Goal: Transaction & Acquisition: Book appointment/travel/reservation

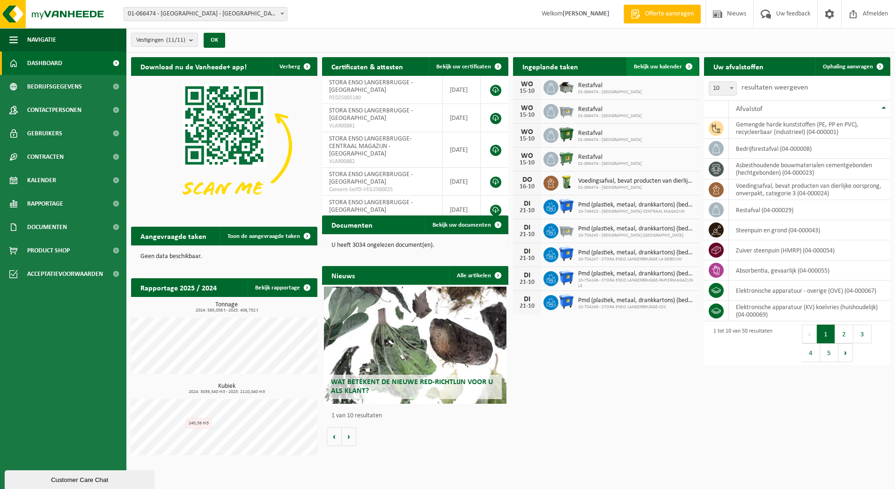
click at [649, 72] on link "Bekijk uw kalender" at bounding box center [663, 66] width 72 height 19
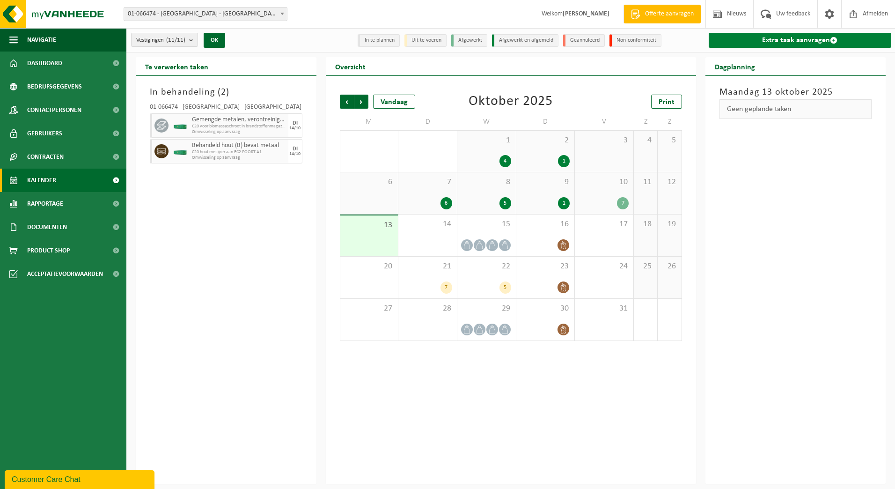
click at [776, 43] on link "Extra taak aanvragen" at bounding box center [800, 40] width 183 height 15
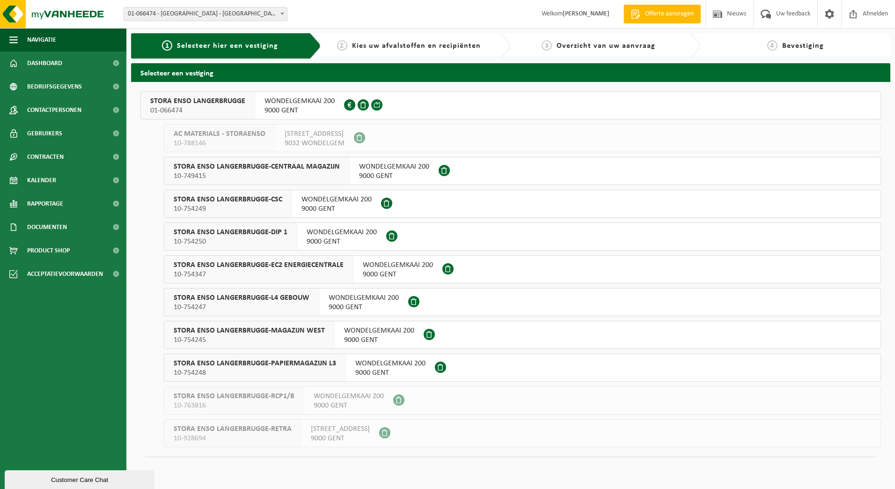
click at [173, 102] on span "STORA ENSO LANGERBRUGGE" at bounding box center [197, 100] width 95 height 9
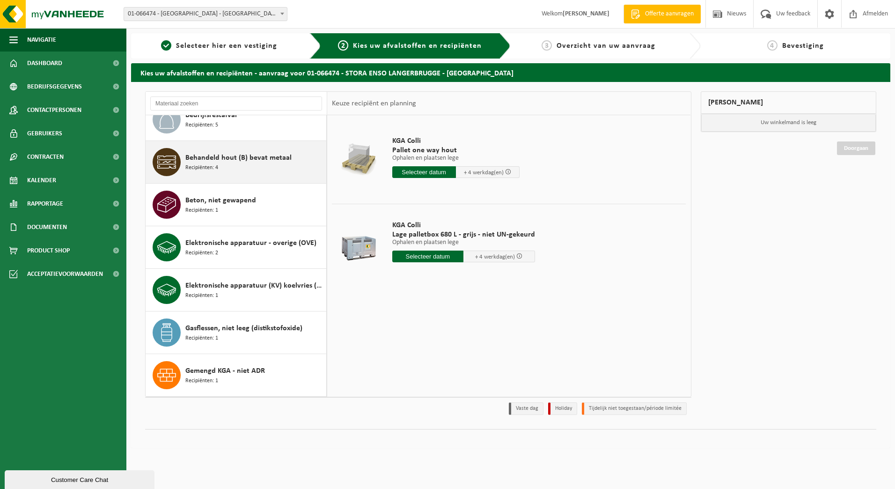
scroll to position [234, 0]
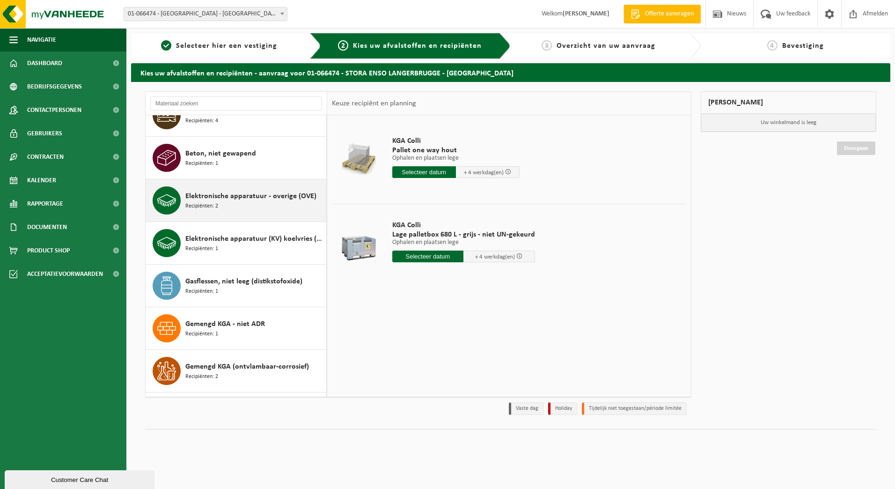
click at [214, 198] on span "Elektronische apparatuur - overige (OVE)" at bounding box center [250, 196] width 131 height 11
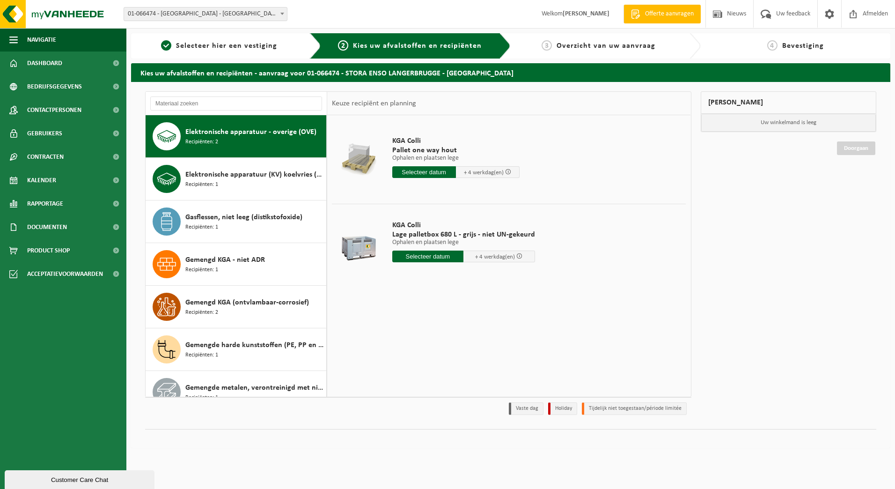
scroll to position [298, 0]
click at [402, 170] on input "text" at bounding box center [424, 172] width 64 height 12
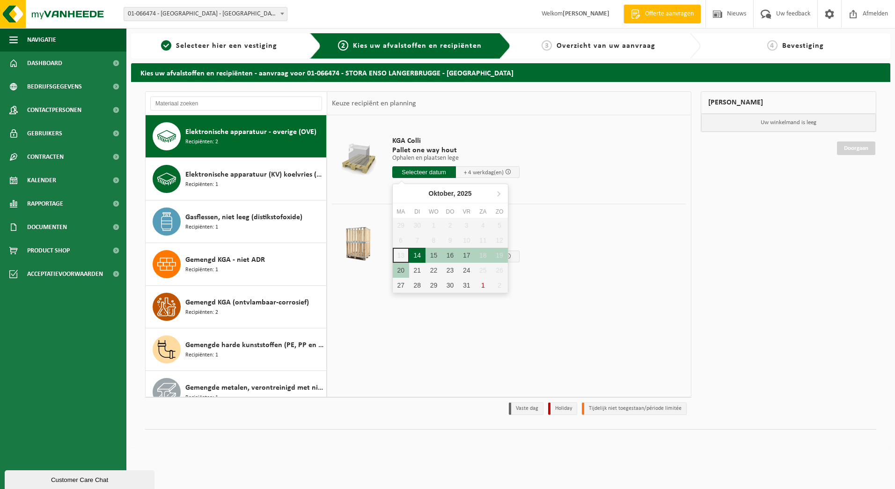
click at [423, 256] on div "14" at bounding box center [417, 255] width 16 height 15
type input "Van 2025-10-14"
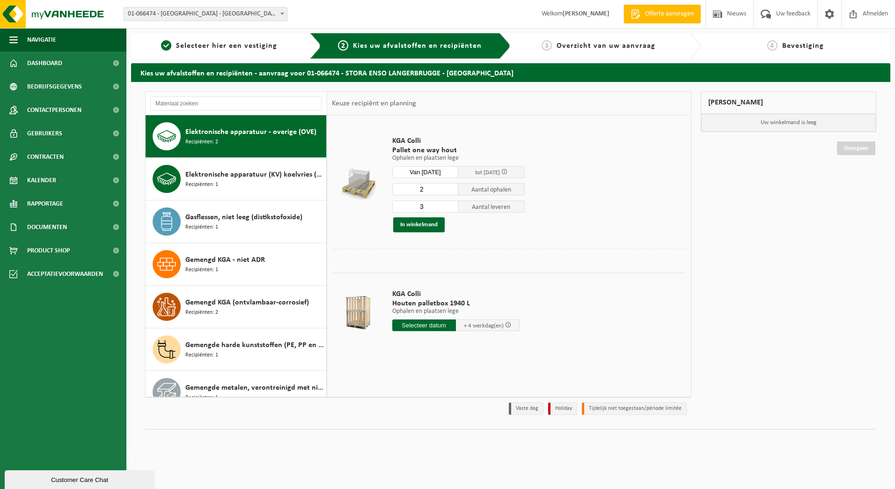
type input "2"
click at [451, 190] on input "2" at bounding box center [425, 189] width 67 height 12
click at [450, 208] on input "2" at bounding box center [425, 206] width 67 height 12
click at [451, 209] on input "1" at bounding box center [425, 206] width 67 height 12
type input "0"
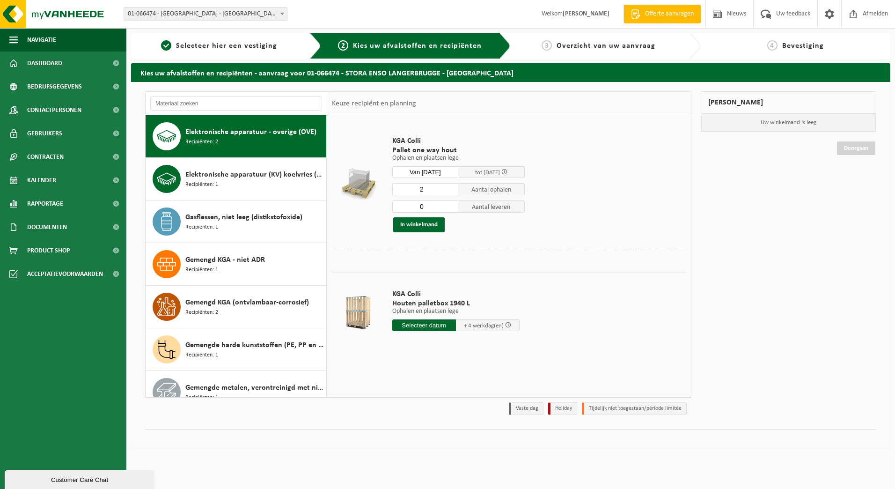
click at [451, 209] on input "0" at bounding box center [425, 206] width 67 height 12
click at [495, 233] on div "KGA Colli Pallet one way hout Ophalen en plaatsen lege Ophalen en plaatsen lege…" at bounding box center [459, 184] width 142 height 115
click at [427, 226] on button "In winkelmand" at bounding box center [419, 224] width 52 height 15
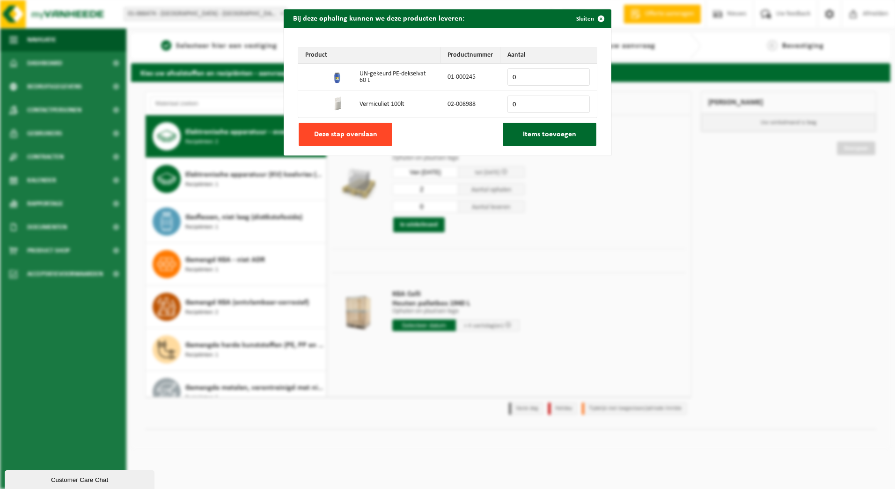
click at [375, 135] on button "Deze stap overslaan" at bounding box center [346, 134] width 94 height 23
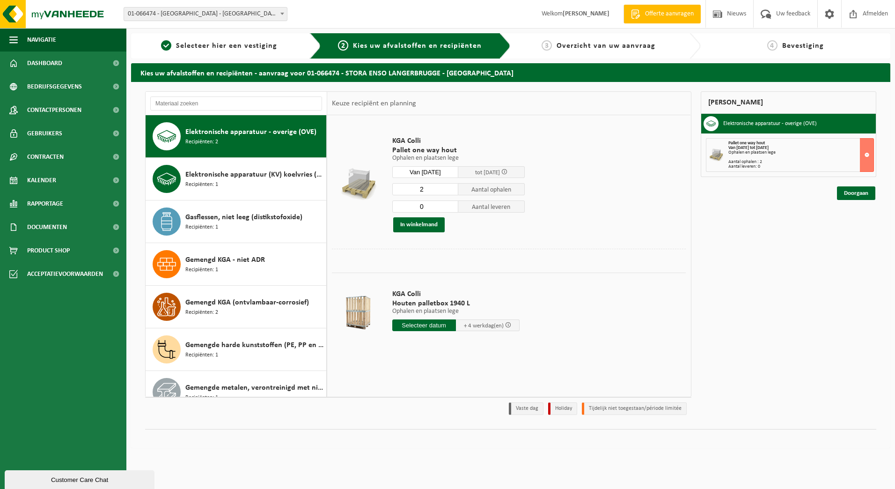
click at [413, 325] on input "text" at bounding box center [424, 325] width 64 height 12
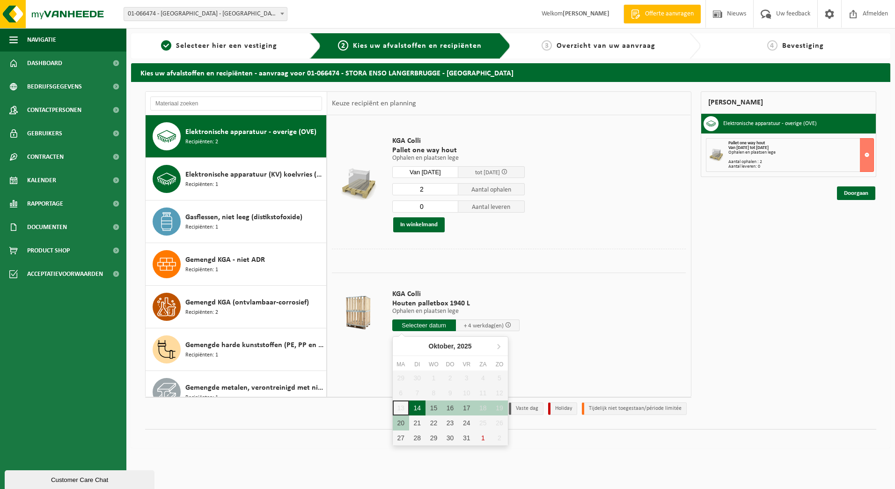
click at [416, 410] on div "14" at bounding box center [417, 407] width 16 height 15
type input "Van 2025-10-14"
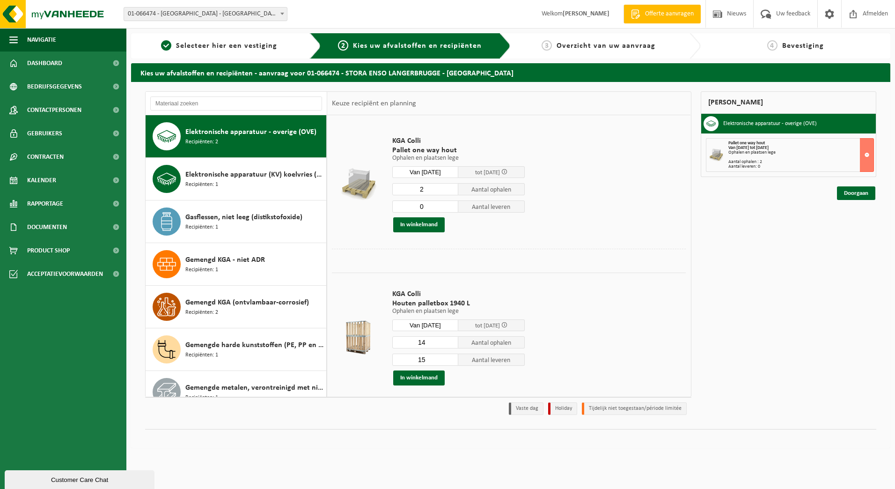
click at [451, 345] on input "14" at bounding box center [425, 342] width 67 height 12
click at [451, 345] on input "13" at bounding box center [425, 342] width 67 height 12
click at [451, 345] on input "12" at bounding box center [425, 342] width 67 height 12
click at [451, 345] on input "11" at bounding box center [425, 342] width 67 height 12
click at [451, 345] on input "10" at bounding box center [425, 342] width 67 height 12
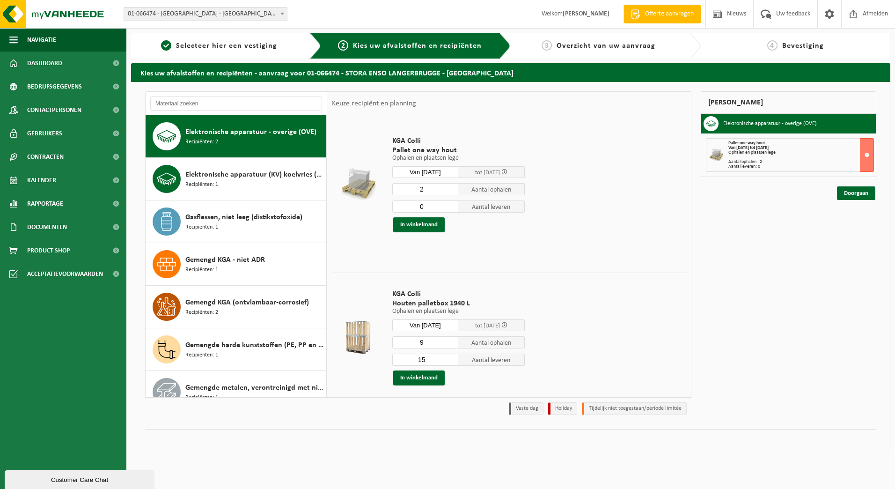
click at [451, 345] on input "9" at bounding box center [425, 342] width 67 height 12
click at [451, 345] on input "8" at bounding box center [425, 342] width 67 height 12
click at [451, 345] on input "7" at bounding box center [425, 342] width 67 height 12
click at [451, 345] on input "6" at bounding box center [425, 342] width 67 height 12
click at [451, 345] on input "5" at bounding box center [425, 342] width 67 height 12
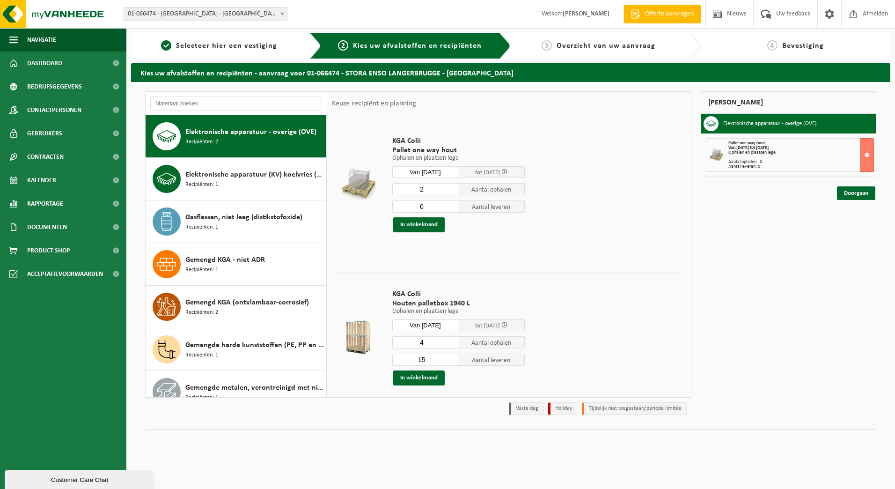
type input "4"
click at [451, 345] on input "4" at bounding box center [425, 342] width 67 height 12
drag, startPoint x: 440, startPoint y: 359, endPoint x: 387, endPoint y: 365, distance: 53.7
click at [388, 365] on div "KGA Colli Houten palletbox 1940 L Ophalen en plaatsen lege Ophalen en plaatsen …" at bounding box center [459, 337] width 142 height 115
type input "4"
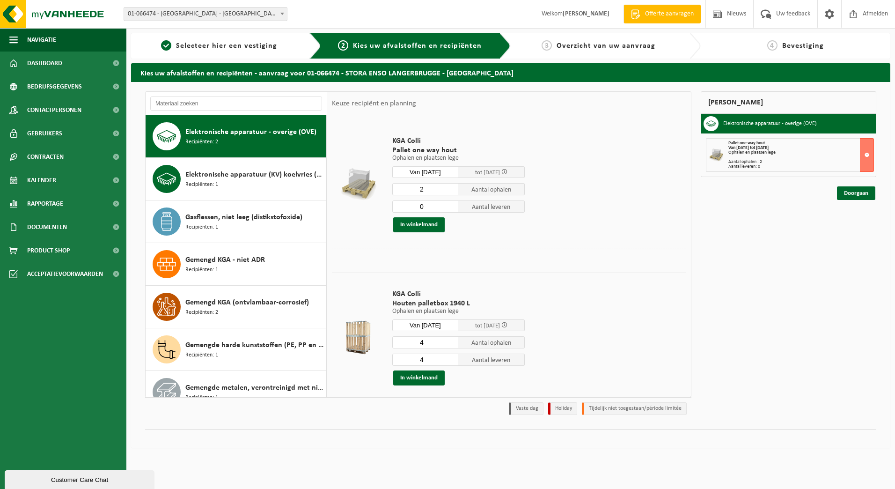
click at [595, 331] on td "KGA Colli Houten palletbox 1940 L Ophalen en plaatsen lege Ophalen en plaatsen …" at bounding box center [535, 337] width 301 height 129
click at [422, 374] on button "In winkelmand" at bounding box center [419, 377] width 52 height 15
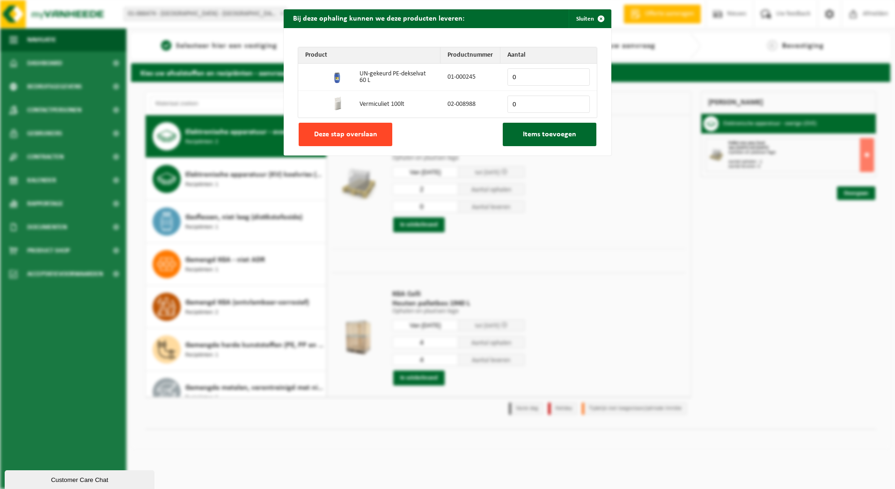
click at [330, 133] on span "Deze stap overslaan" at bounding box center [345, 134] width 63 height 7
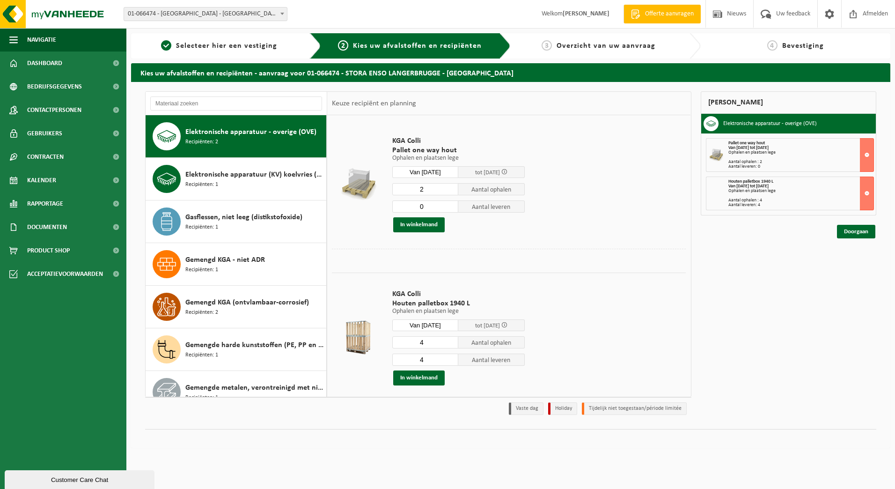
drag, startPoint x: 436, startPoint y: 261, endPoint x: 435, endPoint y: 253, distance: 8.0
click at [436, 261] on div at bounding box center [509, 256] width 354 height 15
click at [448, 263] on td at bounding box center [509, 258] width 354 height 19
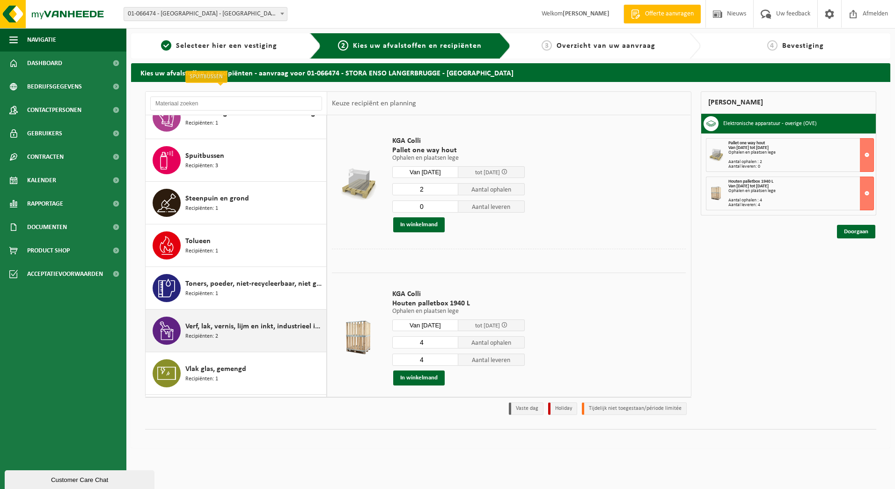
scroll to position [1656, 0]
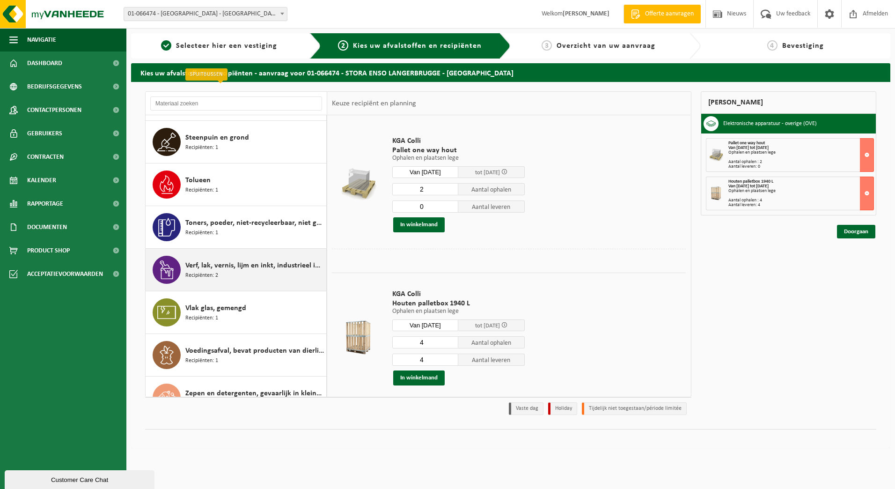
click at [199, 269] on span "Verf, lak, vernis, lijm en inkt, industrieel in kleinverpakking" at bounding box center [254, 265] width 139 height 11
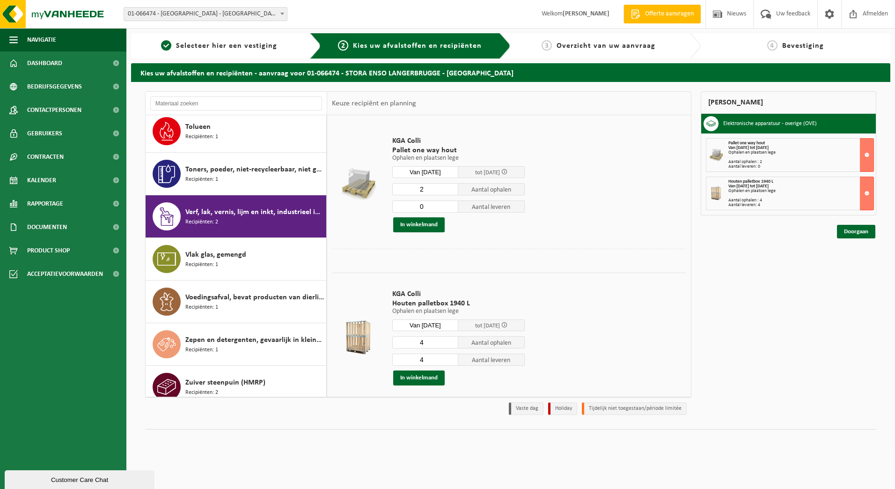
scroll to position [1764, 0]
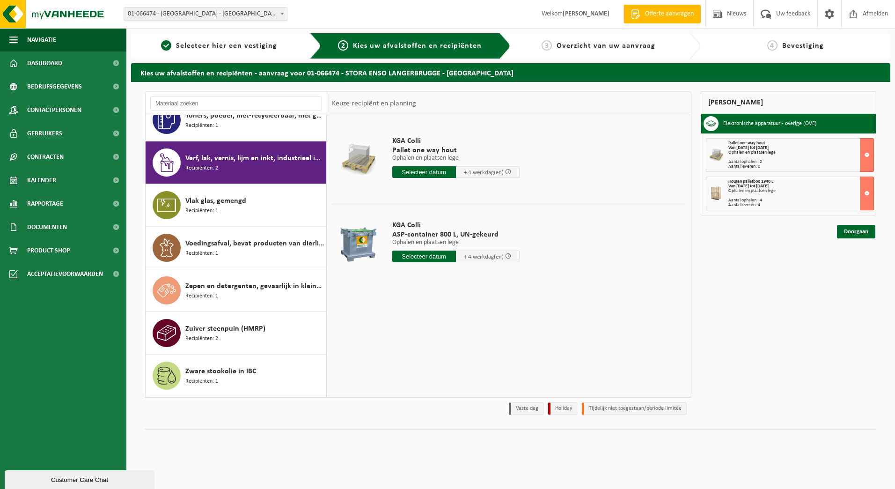
click at [367, 248] on div at bounding box center [358, 243] width 48 height 37
click at [421, 260] on input "text" at bounding box center [424, 257] width 64 height 12
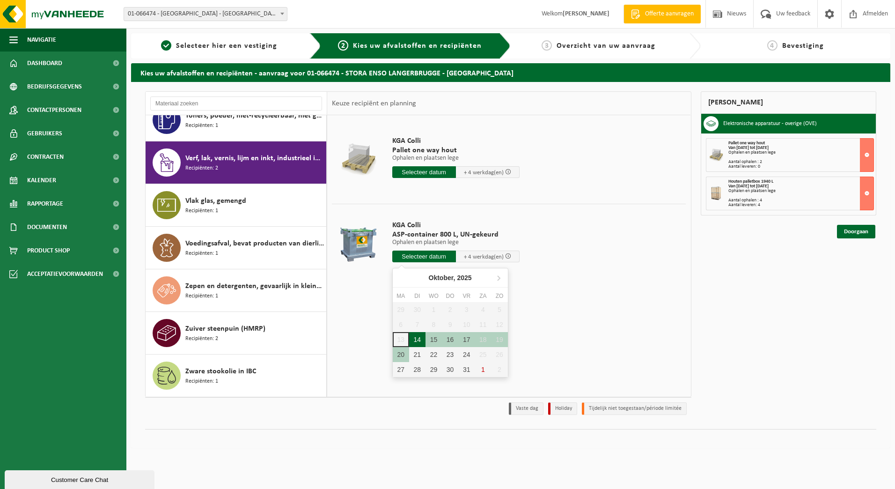
click at [415, 339] on div "14" at bounding box center [417, 339] width 16 height 15
type input "Van 2025-10-14"
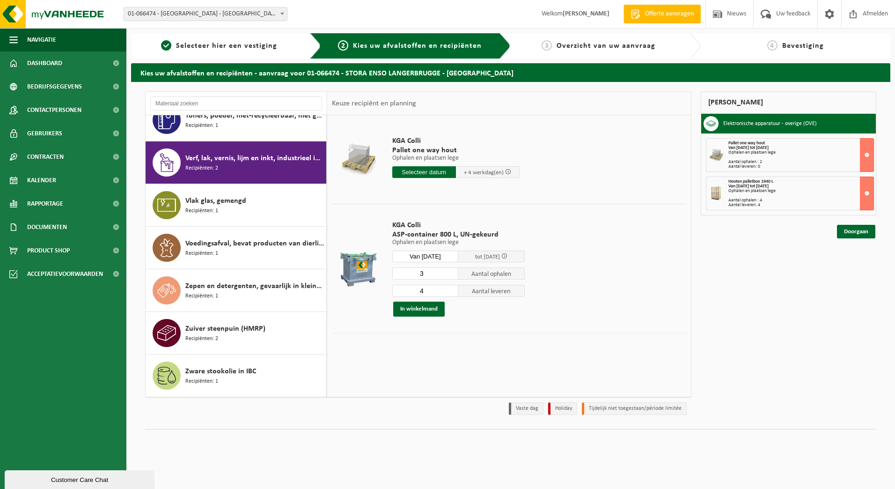
click at [452, 276] on input "3" at bounding box center [425, 273] width 67 height 12
click at [452, 276] on input "2" at bounding box center [425, 273] width 67 height 12
type input "1"
click at [452, 276] on input "1" at bounding box center [425, 273] width 67 height 12
click at [450, 292] on input "3" at bounding box center [425, 291] width 67 height 12
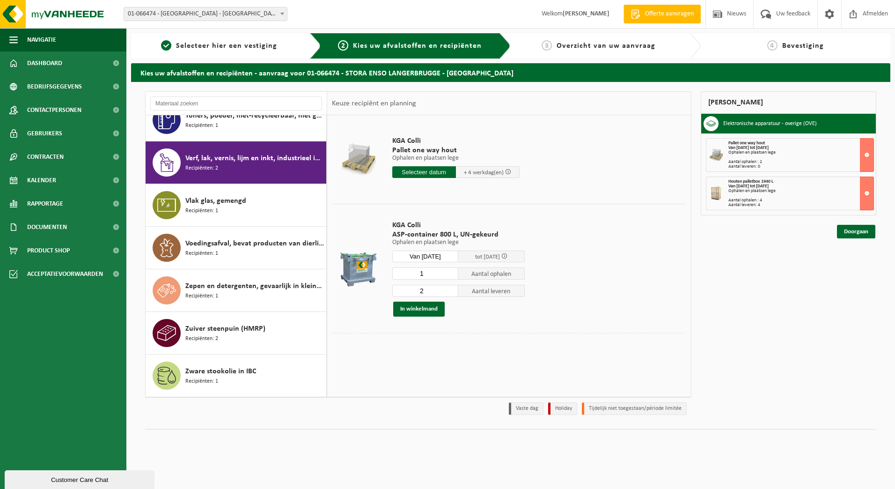
click at [450, 292] on input "2" at bounding box center [425, 291] width 67 height 12
type input "1"
click at [450, 292] on input "1" at bounding box center [425, 291] width 67 height 12
click at [422, 305] on button "In winkelmand" at bounding box center [419, 309] width 52 height 15
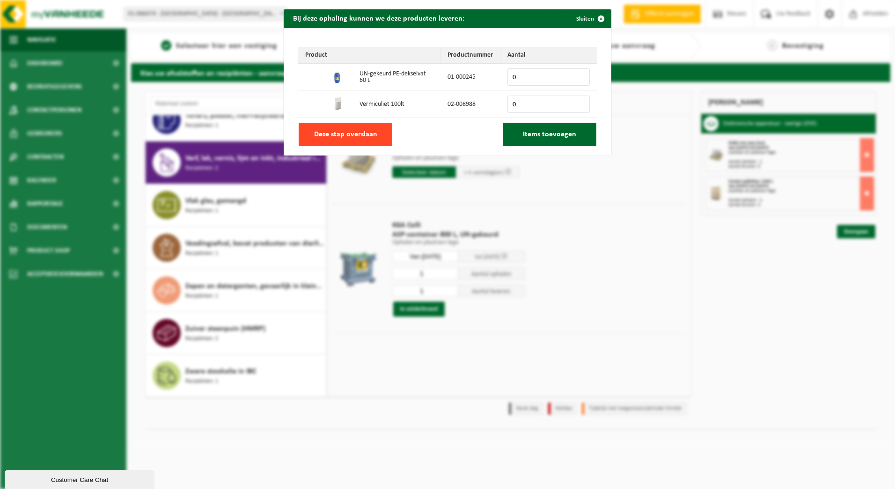
click at [365, 133] on span "Deze stap overslaan" at bounding box center [345, 134] width 63 height 7
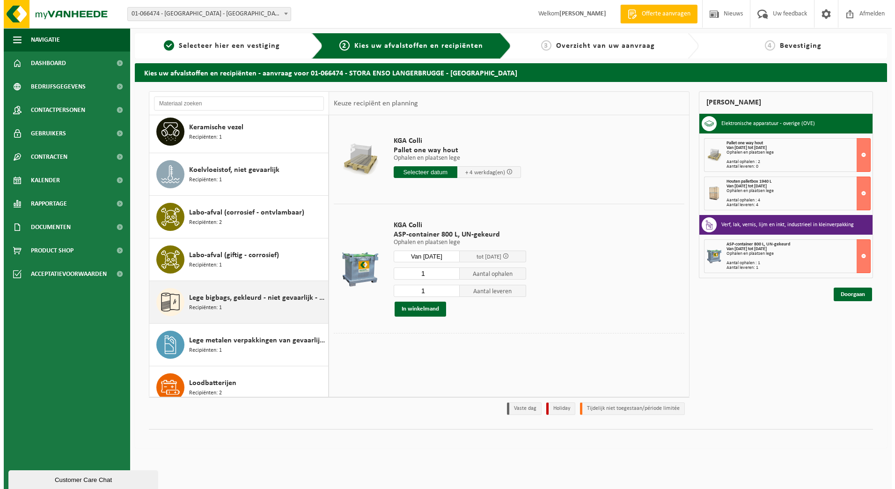
scroll to position [171, 0]
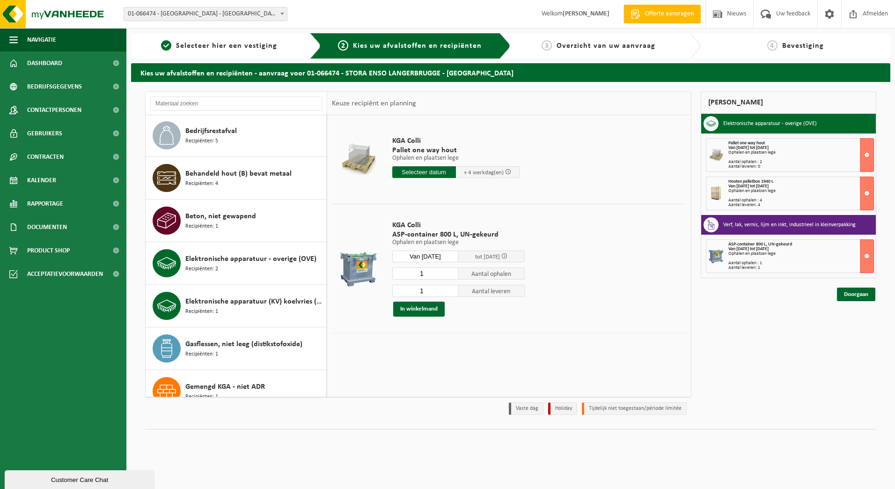
click at [538, 364] on div "KGA Colli Pallet one way hout Ophalen en plaatsen lege Ophalen en plaatsen lege…" at bounding box center [508, 255] width 363 height 281
click at [856, 295] on link "Doorgaan" at bounding box center [856, 295] width 38 height 14
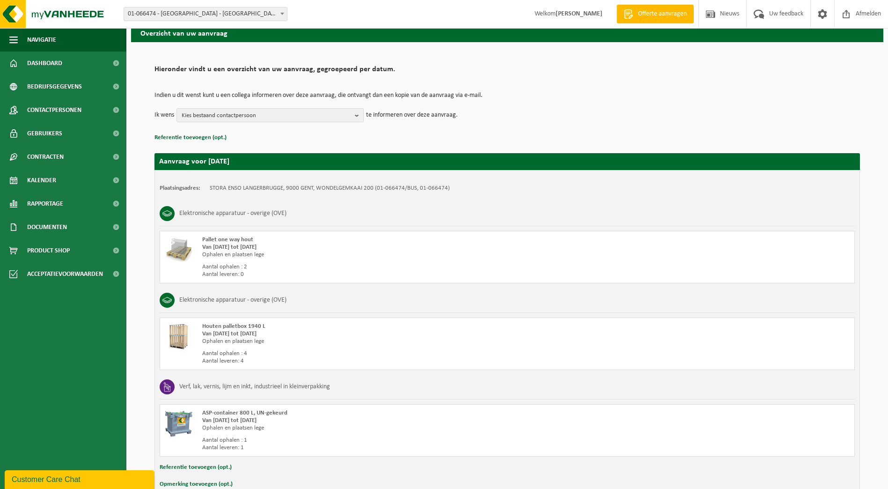
scroll to position [94, 0]
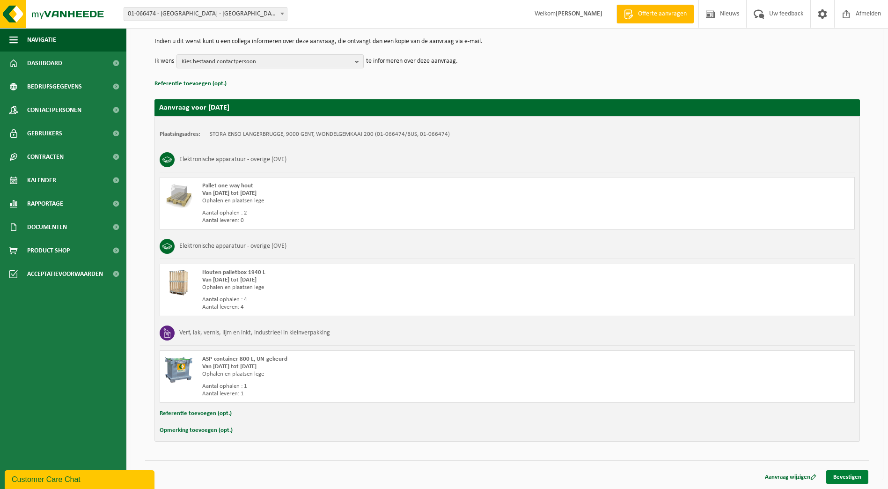
click at [837, 479] on link "Bevestigen" at bounding box center [848, 477] width 42 height 14
